Goal: Information Seeking & Learning: Understand process/instructions

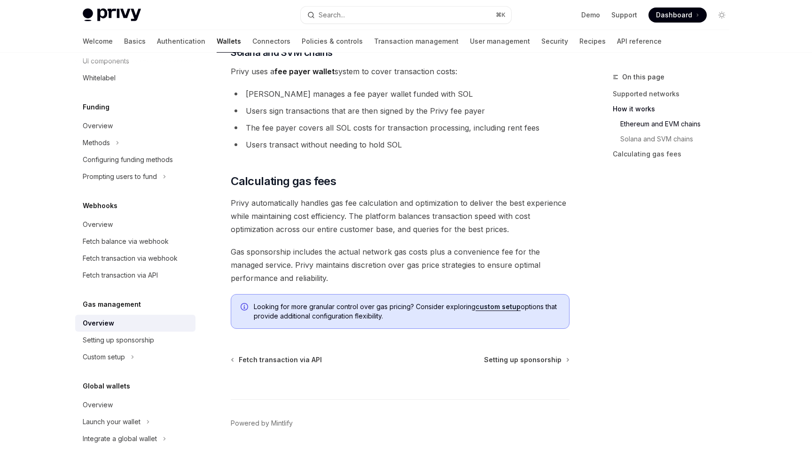
scroll to position [651, 0]
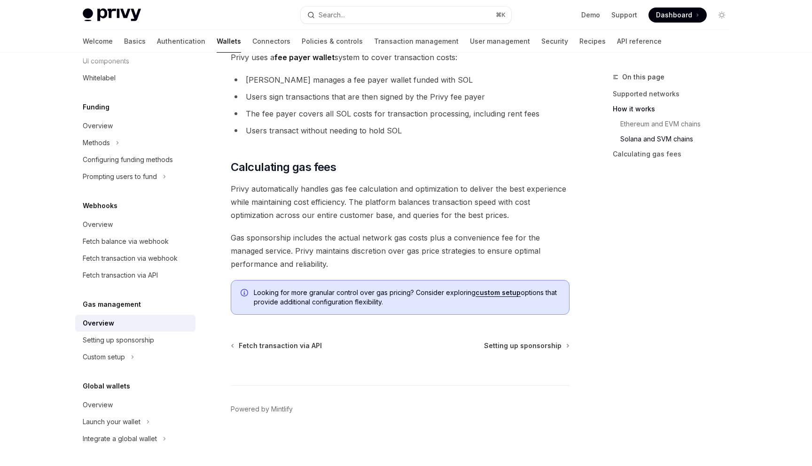
click at [142, 351] on li "Custom setup" at bounding box center [135, 357] width 120 height 17
click at [142, 356] on li "Custom setup" at bounding box center [135, 357] width 120 height 17
click at [128, 356] on button "Custom setup" at bounding box center [107, 357] width 64 height 17
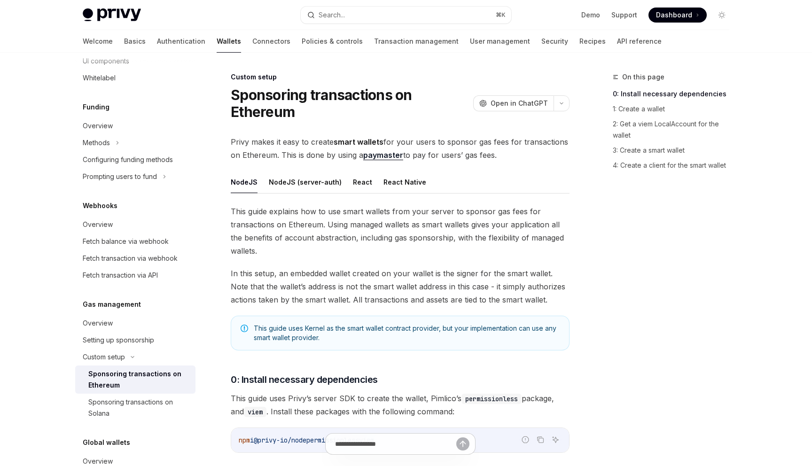
scroll to position [39, 0]
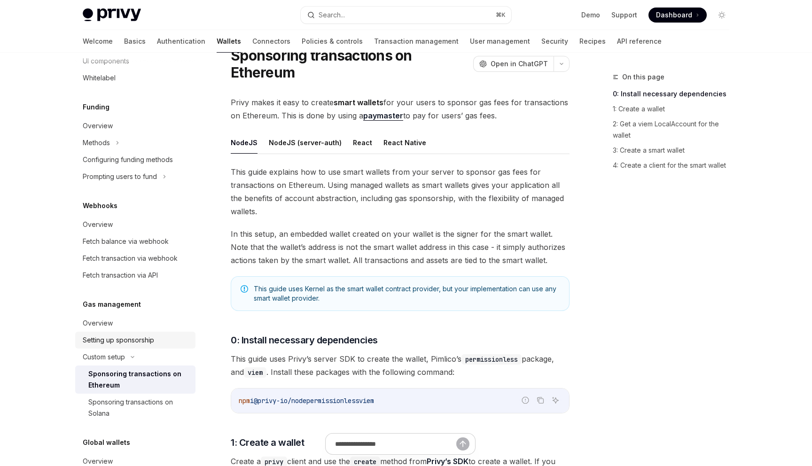
click at [145, 341] on div "Setting up sponsorship" at bounding box center [118, 340] width 71 height 11
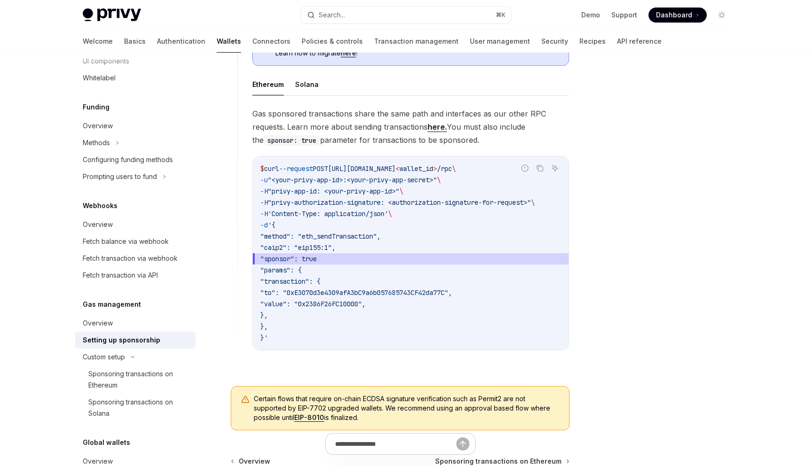
scroll to position [699, 0]
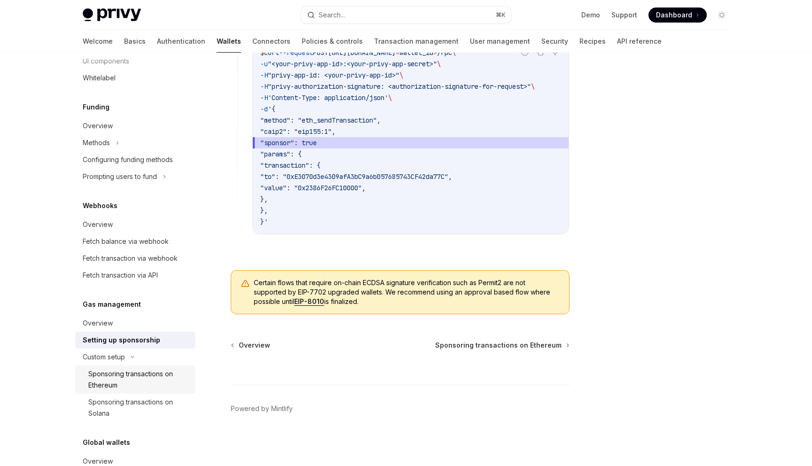
click at [110, 375] on div "Sponsoring transactions on Ethereum" at bounding box center [138, 379] width 101 height 23
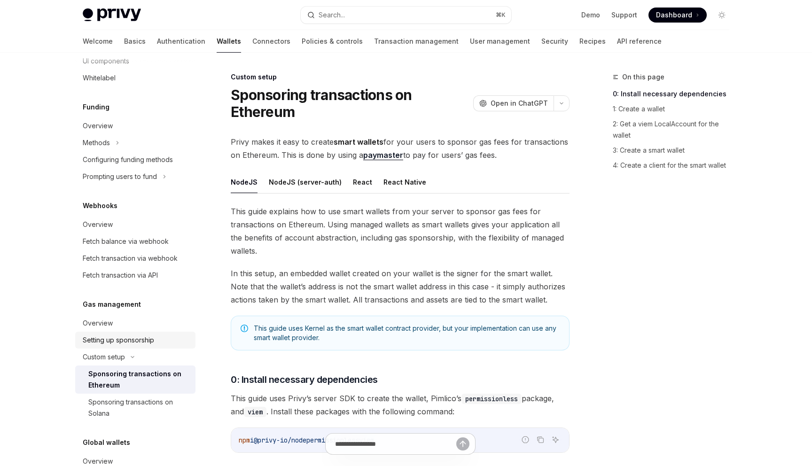
click at [140, 340] on div "Setting up sponsorship" at bounding box center [118, 340] width 71 height 11
type textarea "*"
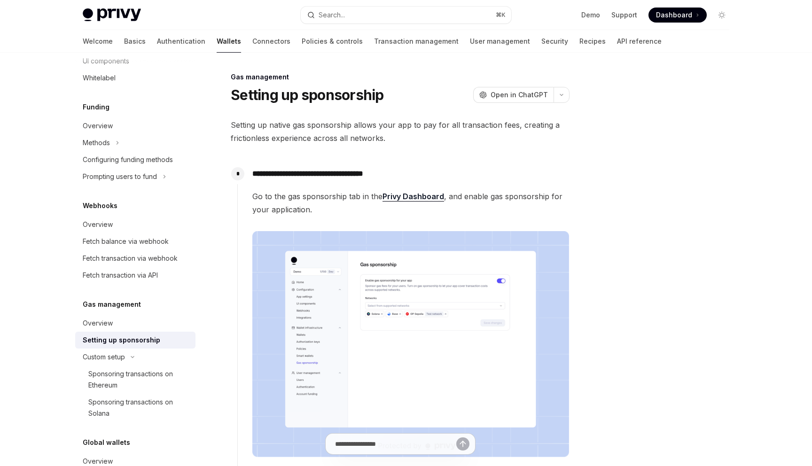
scroll to position [390, 0]
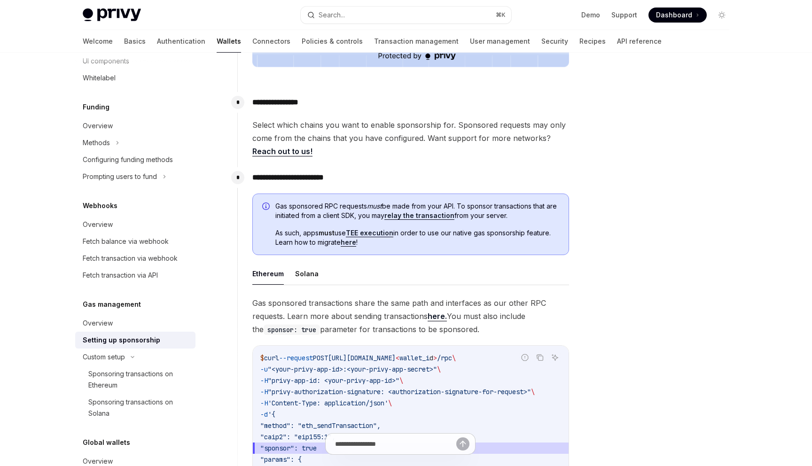
click at [435, 139] on span "Select which chains you want to enable sponsorship for. Sponsored requests may …" at bounding box center [410, 137] width 317 height 39
